Goal: Transaction & Acquisition: Purchase product/service

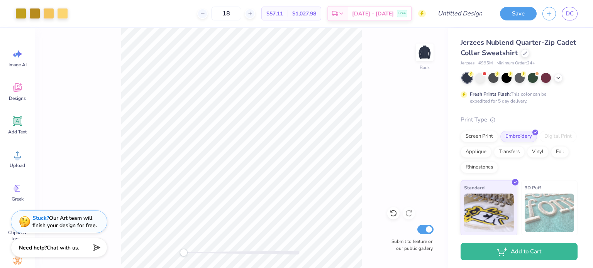
scroll to position [70, 0]
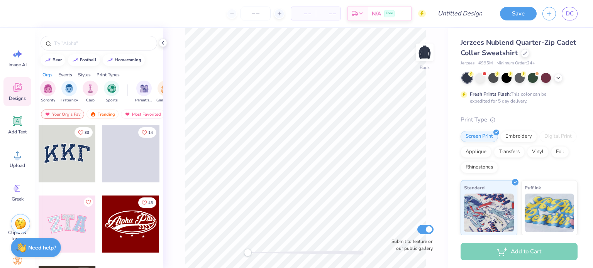
click at [19, 155] on icon at bounding box center [18, 155] width 12 height 12
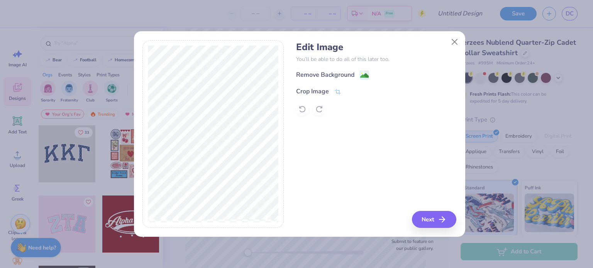
click at [365, 76] on image at bounding box center [364, 75] width 8 height 8
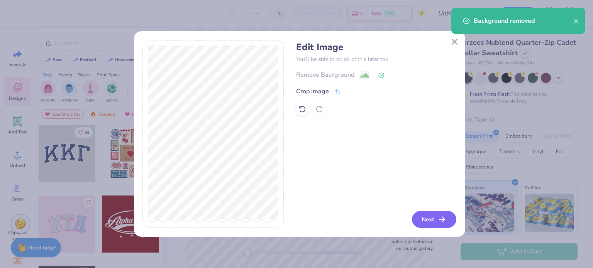
click at [433, 224] on button "Next" at bounding box center [434, 219] width 44 height 17
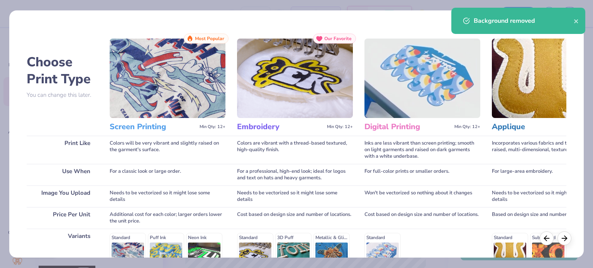
scroll to position [116, 0]
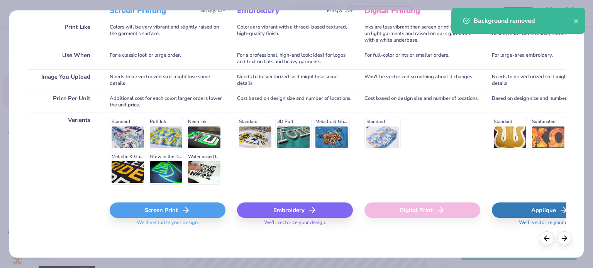
click at [302, 210] on div "Embroidery" at bounding box center [295, 210] width 116 height 15
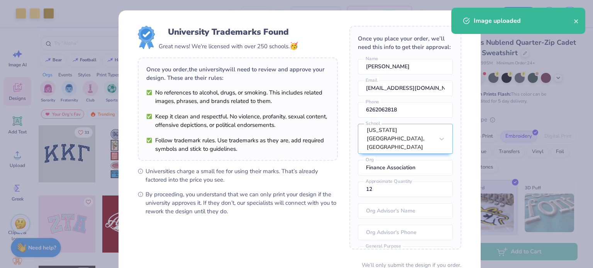
click at [273, 147] on body "Art colors – – Per Item – – Total Est. Delivery N/A Free Design Title Save DC I…" at bounding box center [296, 134] width 593 height 268
type input "3.62"
type input "3.21"
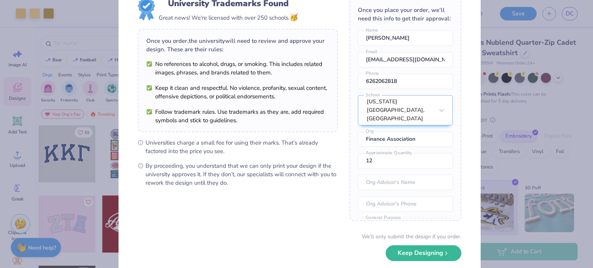
scroll to position [67, 0]
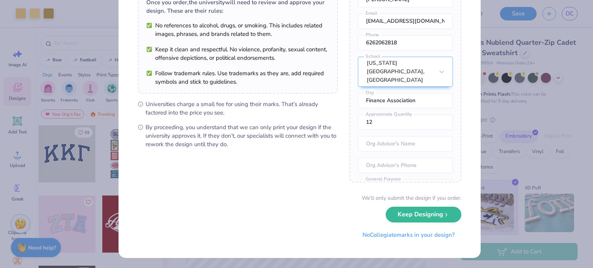
click at [442, 217] on button "Keep Designing" at bounding box center [424, 215] width 76 height 16
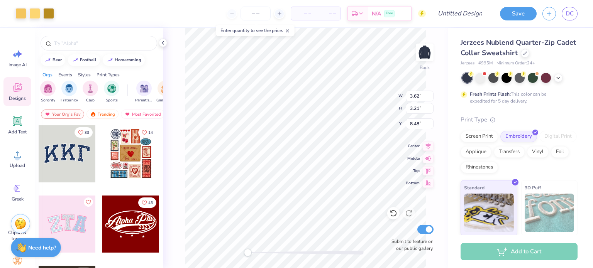
scroll to position [0, 0]
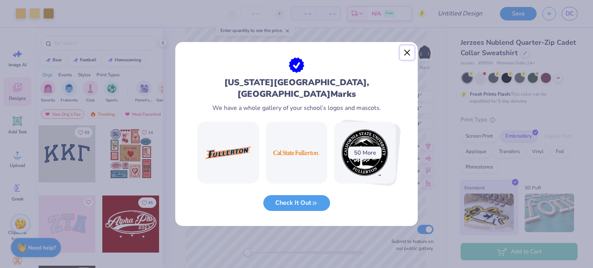
click at [408, 60] on button "Close" at bounding box center [407, 53] width 15 height 15
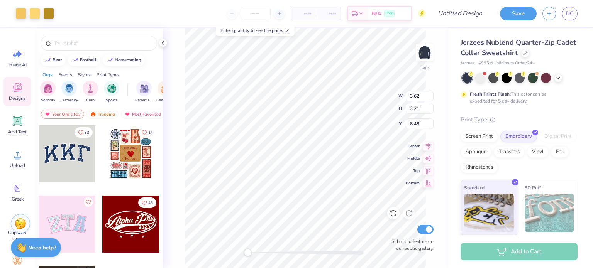
click at [254, 17] on input "number" at bounding box center [256, 14] width 30 height 14
click at [263, 13] on input "number" at bounding box center [256, 14] width 30 height 14
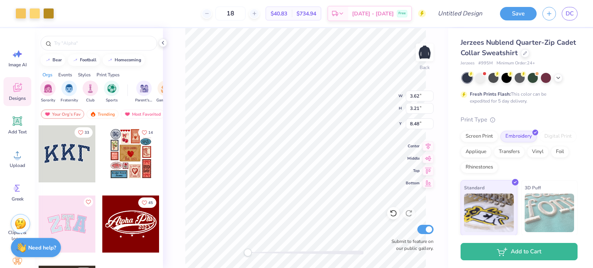
type input "18"
type input "3.07"
type input "2.72"
type input "3.00"
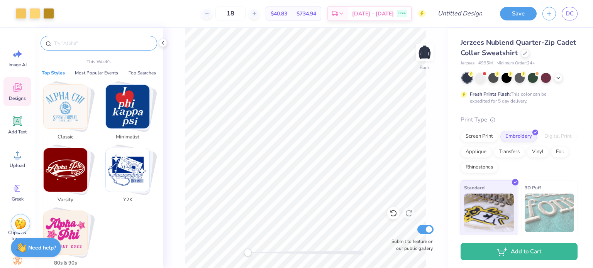
click at [85, 44] on input "text" at bounding box center [102, 43] width 99 height 8
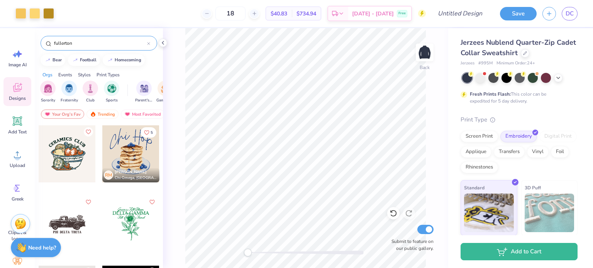
type input "fullerton"
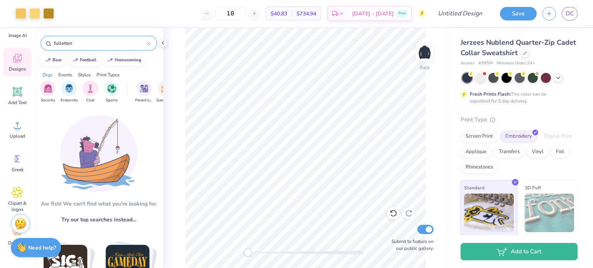
scroll to position [70, 0]
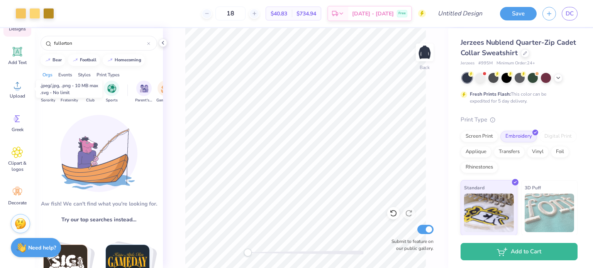
click at [19, 94] on span "Upload" at bounding box center [17, 96] width 15 height 6
click at [11, 157] on div "Clipart & logos" at bounding box center [17, 159] width 28 height 35
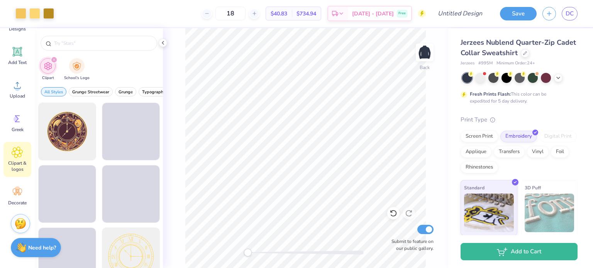
click at [77, 45] on input "text" at bounding box center [102, 43] width 99 height 8
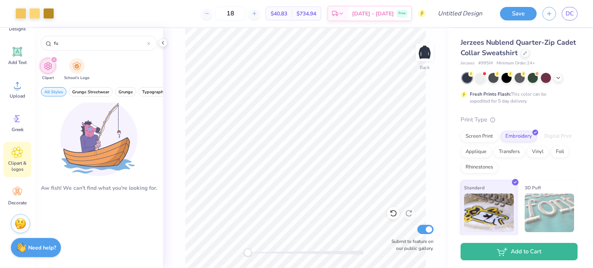
type input "f"
type input "csuf"
click at [76, 73] on div "School's Logo" at bounding box center [76, 69] width 25 height 23
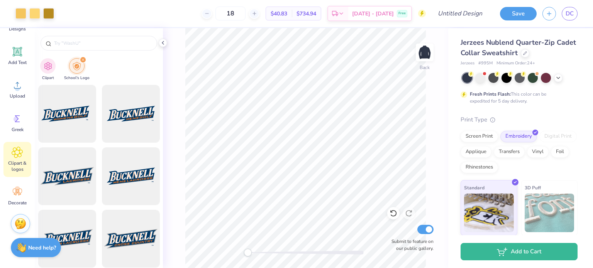
click at [100, 40] on input "text" at bounding box center [102, 43] width 99 height 8
type input "csuf"
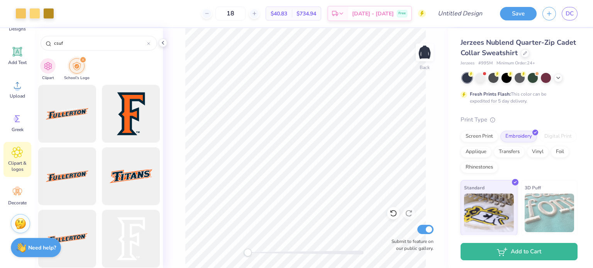
click at [426, 57] on img at bounding box center [424, 52] width 15 height 15
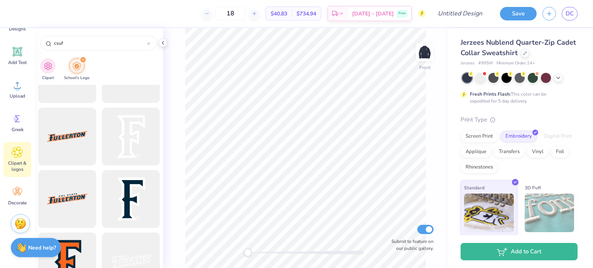
scroll to position [154, 0]
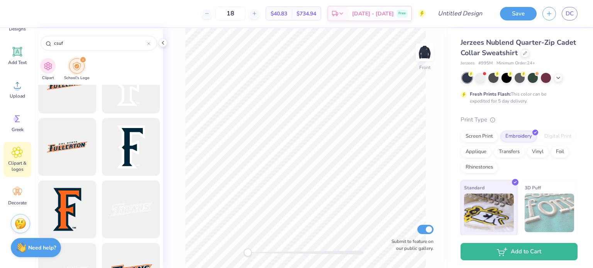
click at [125, 146] on div at bounding box center [131, 147] width 58 height 58
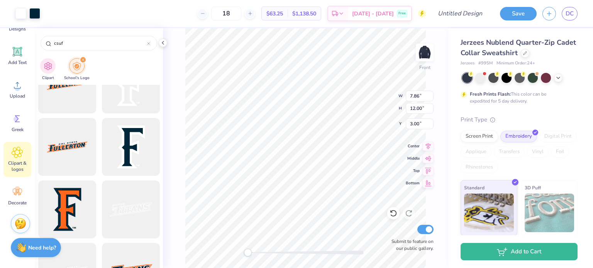
type input "1.17"
type input "1.78"
click at [22, 12] on div at bounding box center [20, 13] width 11 height 11
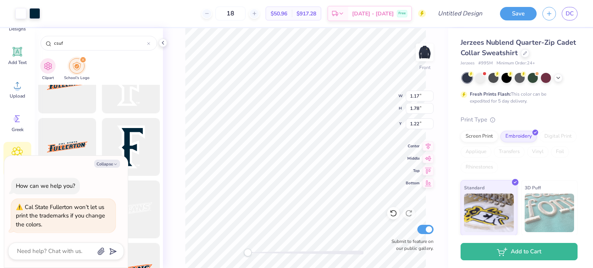
click at [104, 167] on button "Collapse" at bounding box center [107, 164] width 26 height 8
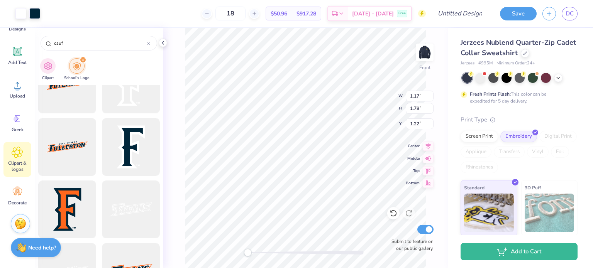
click at [23, 17] on div at bounding box center [20, 13] width 11 height 11
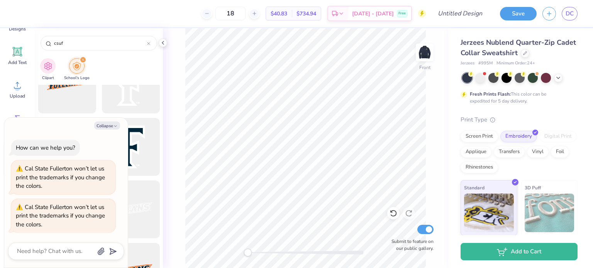
click at [106, 126] on button "Collapse" at bounding box center [107, 126] width 26 height 8
type textarea "x"
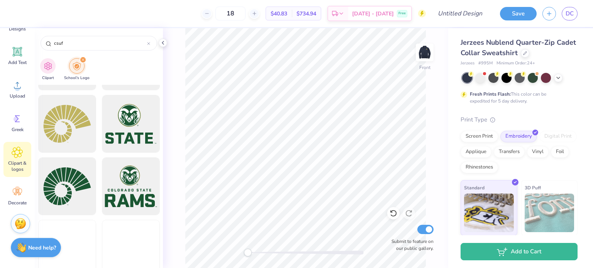
scroll to position [1738, 0]
